Goal: Obtain resource: Download file/media

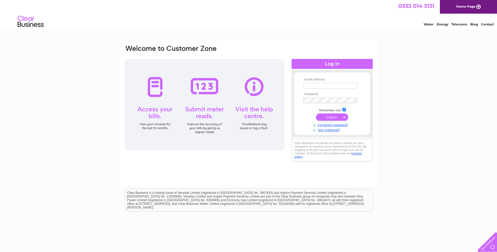
type input "d.leighton@edwin-thompson.co.uk"
click at [330, 117] on input "submit" at bounding box center [332, 117] width 32 height 7
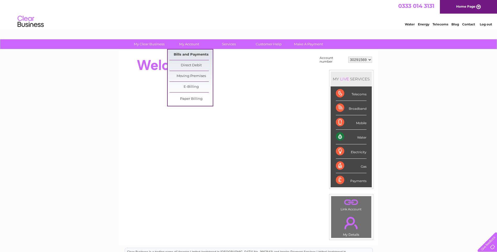
click at [186, 53] on link "Bills and Payments" at bounding box center [191, 55] width 43 height 10
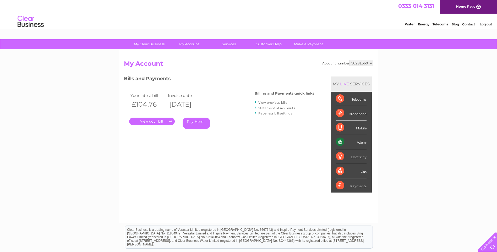
click at [265, 107] on link "Statement of Accounts" at bounding box center [276, 108] width 37 height 4
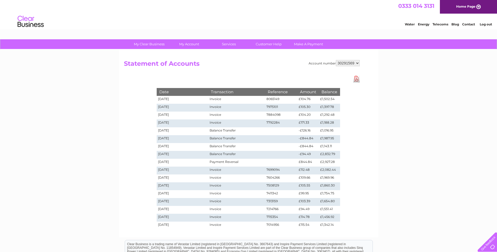
click at [356, 79] on link "Download Pdf" at bounding box center [356, 79] width 7 height 8
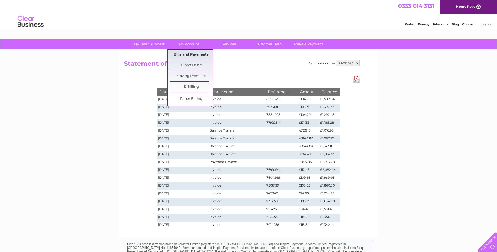
click at [197, 52] on link "Bills and Payments" at bounding box center [191, 55] width 43 height 10
click at [200, 55] on link "Bills and Payments" at bounding box center [191, 55] width 43 height 10
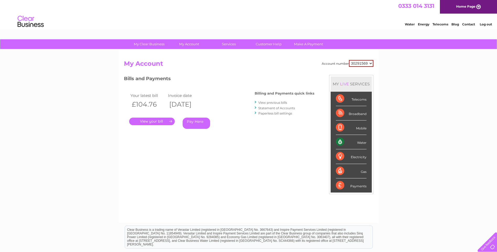
click at [148, 122] on link "." at bounding box center [152, 122] width 46 height 8
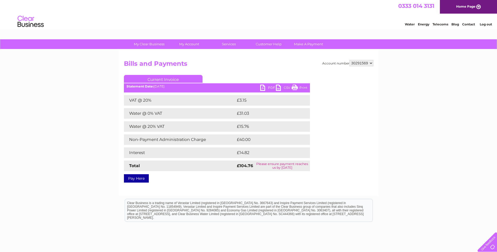
click at [264, 88] on link "PDF" at bounding box center [268, 89] width 16 height 8
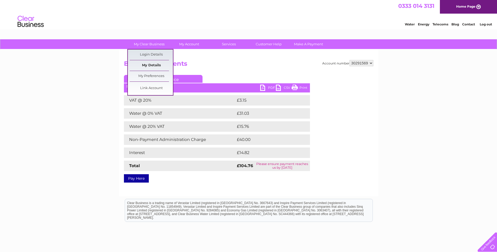
click at [146, 66] on link "My Details" at bounding box center [151, 65] width 43 height 10
